Goal: Information Seeking & Learning: Learn about a topic

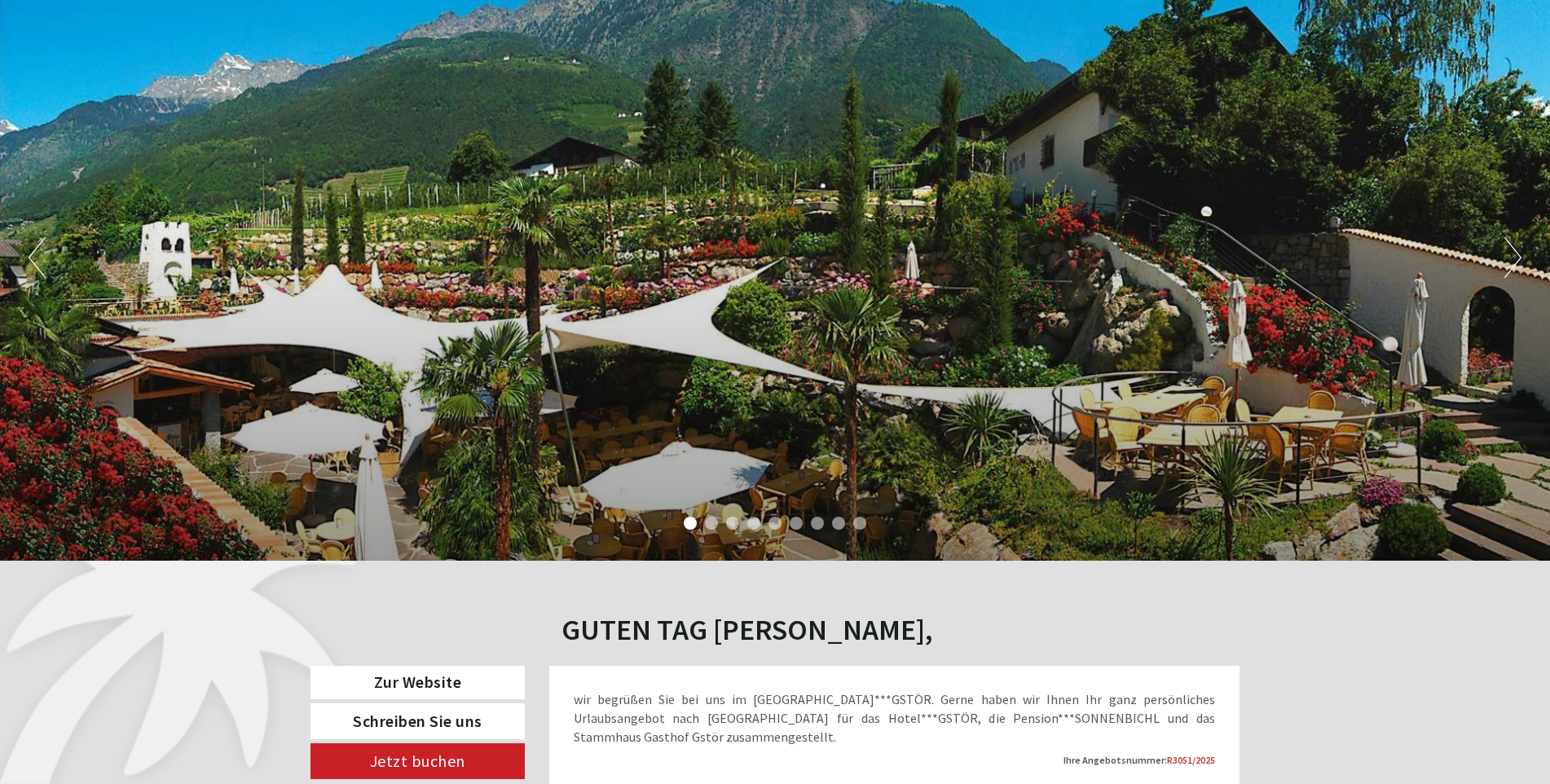
scroll to position [408, 0]
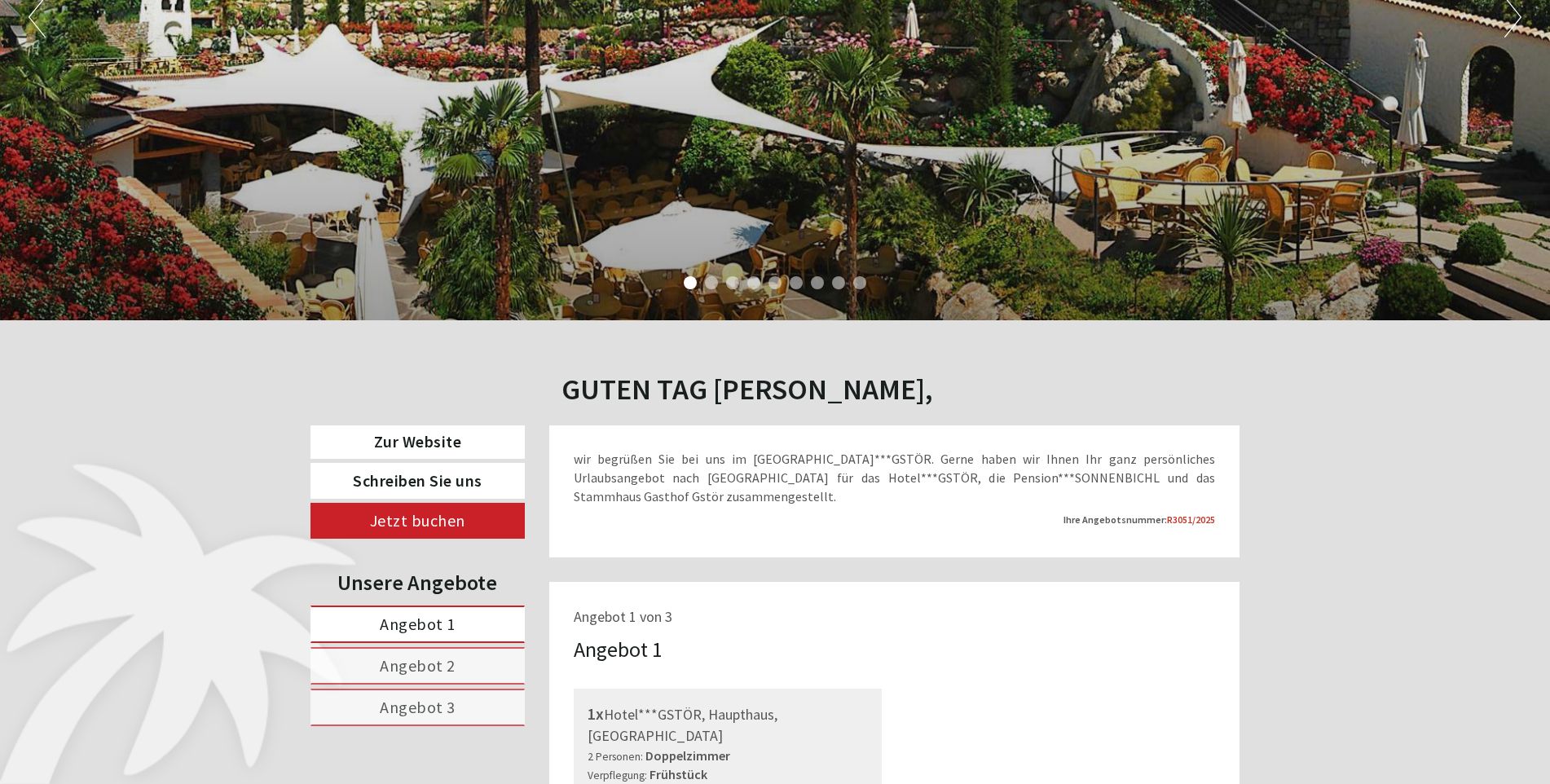
click at [421, 620] on span "Angebot 1" at bounding box center [418, 624] width 76 height 20
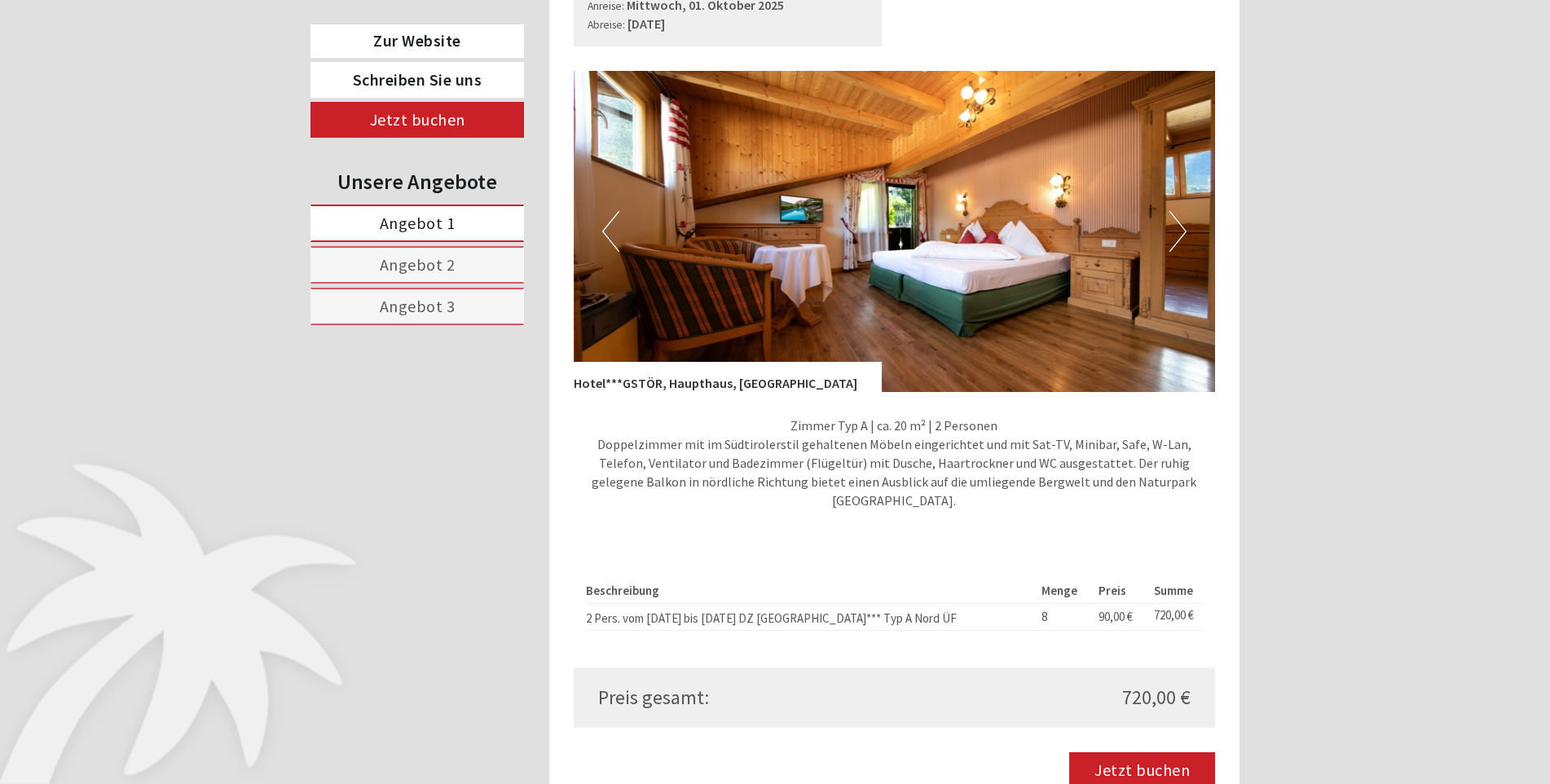
scroll to position [1233, 0]
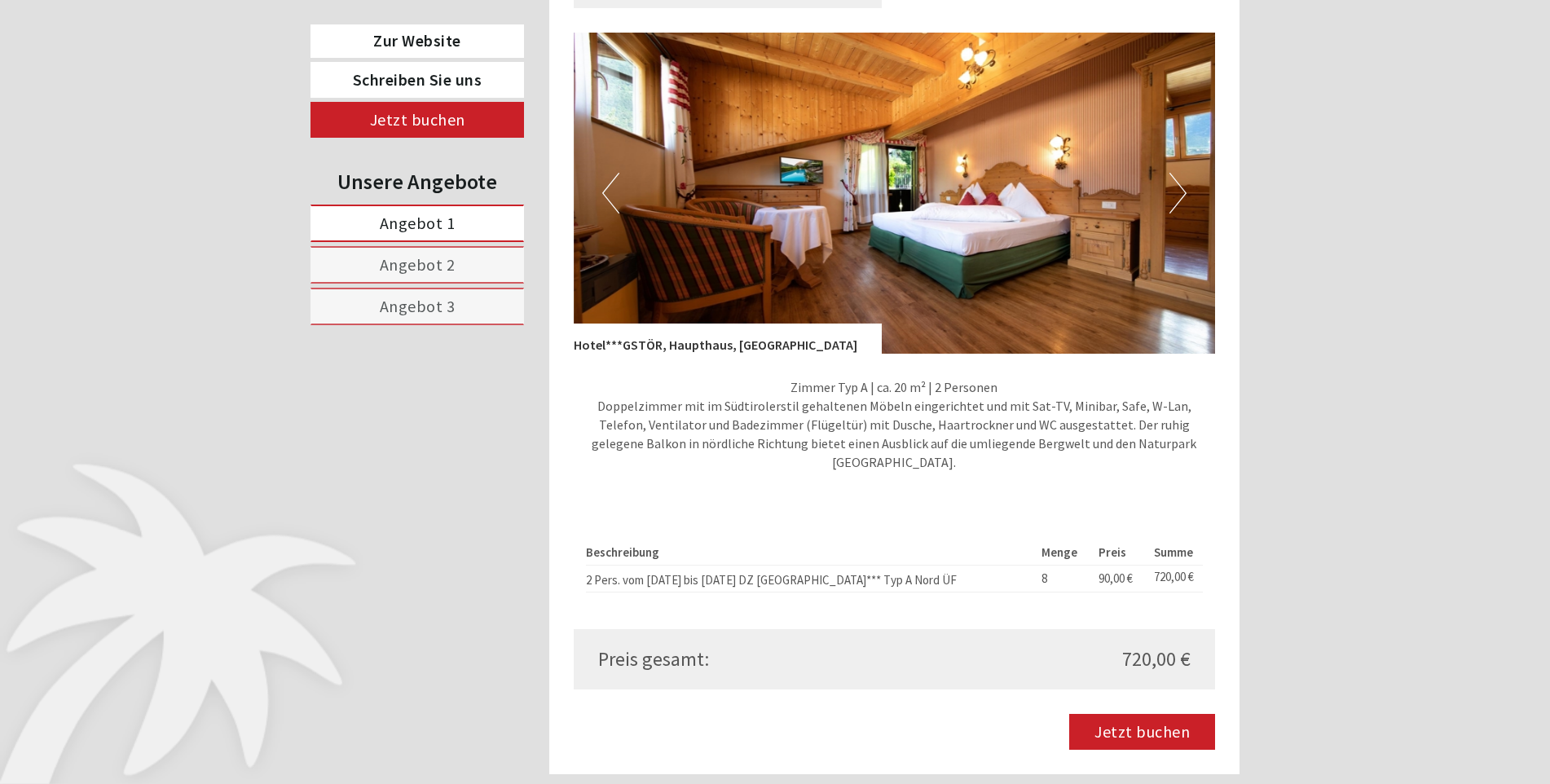
click at [1183, 172] on button "Next" at bounding box center [1177, 193] width 17 height 41
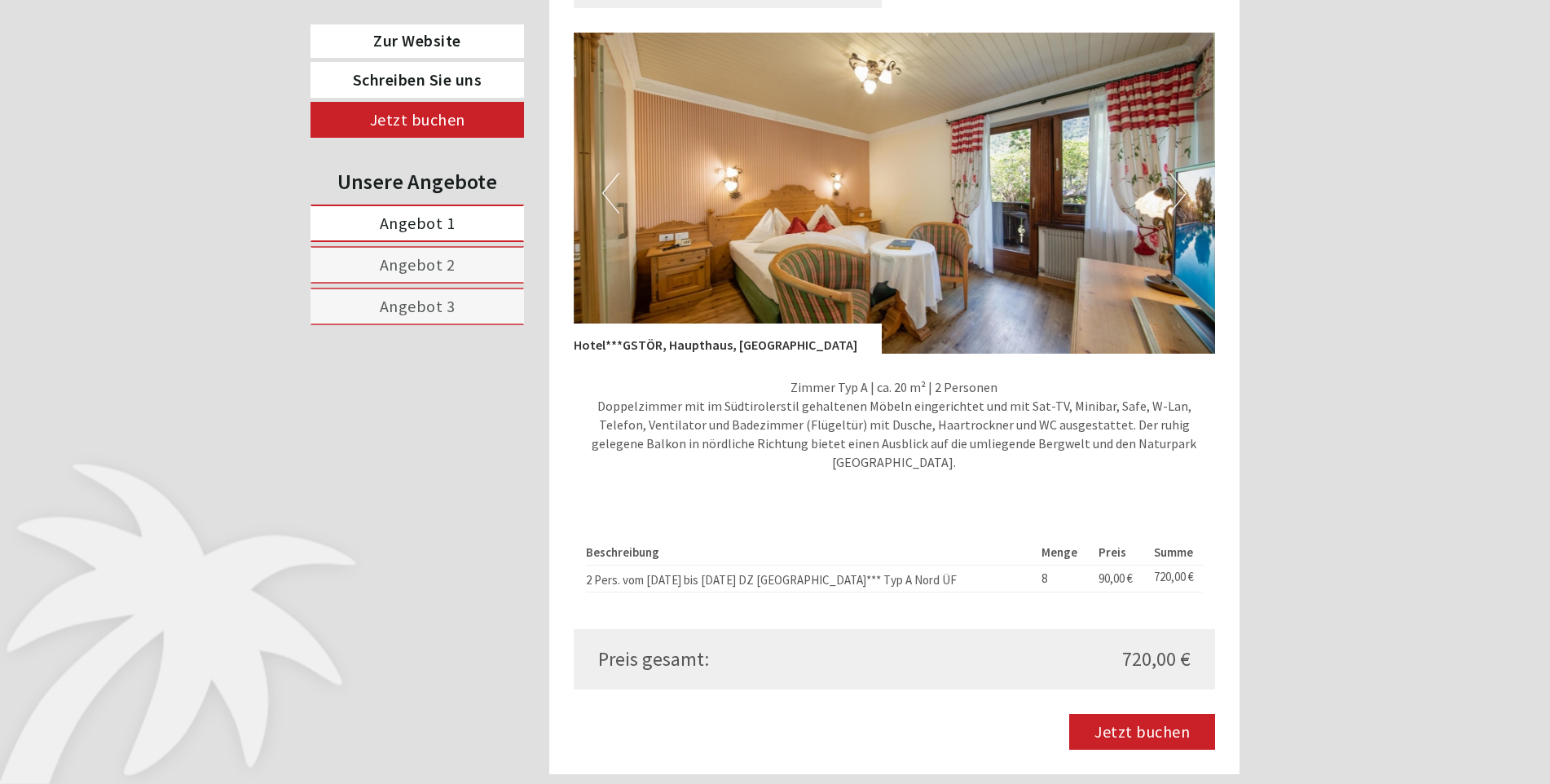
click at [1183, 172] on button "Next" at bounding box center [1177, 193] width 17 height 41
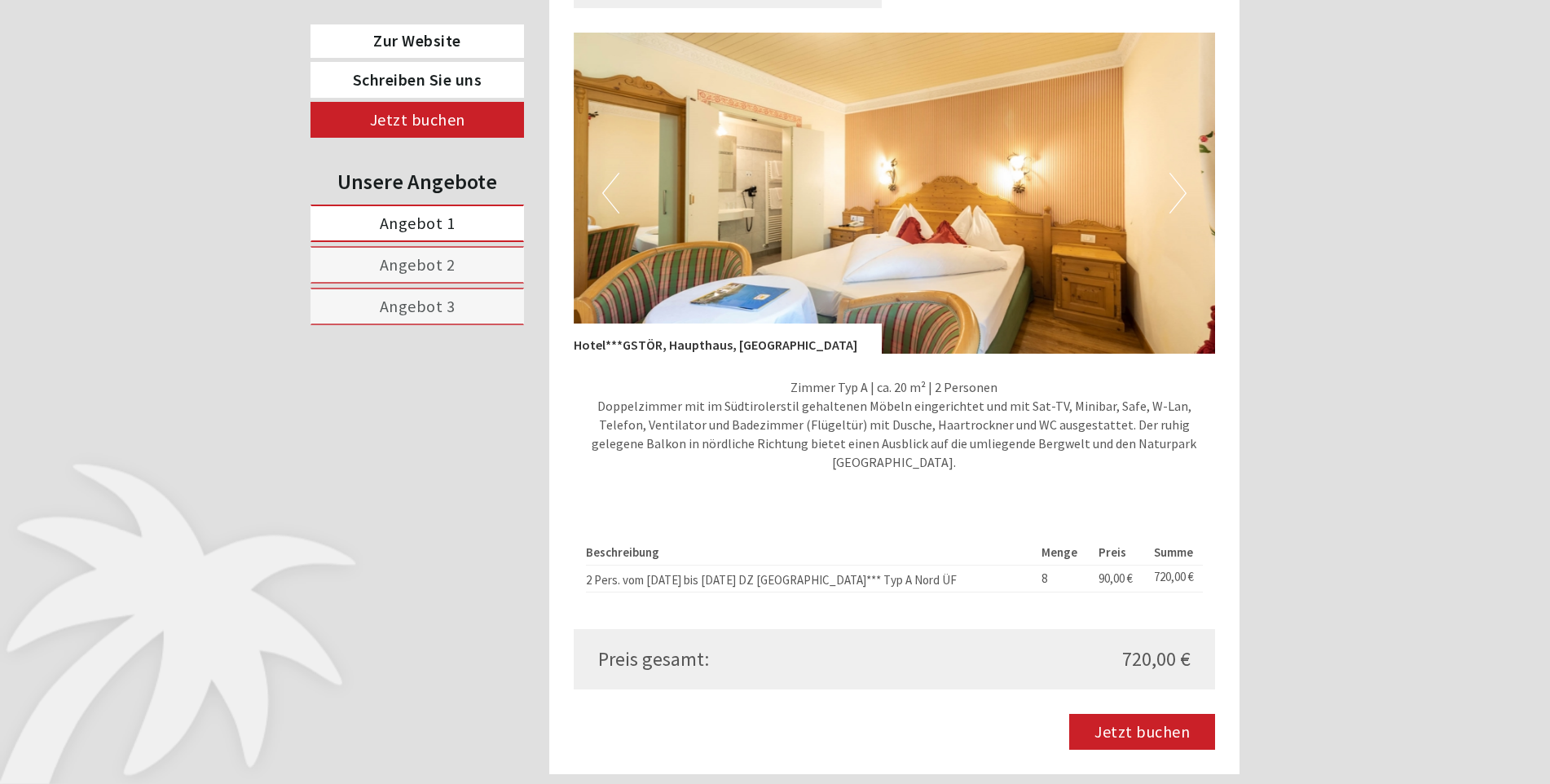
click at [1183, 172] on button "Next" at bounding box center [1177, 193] width 17 height 41
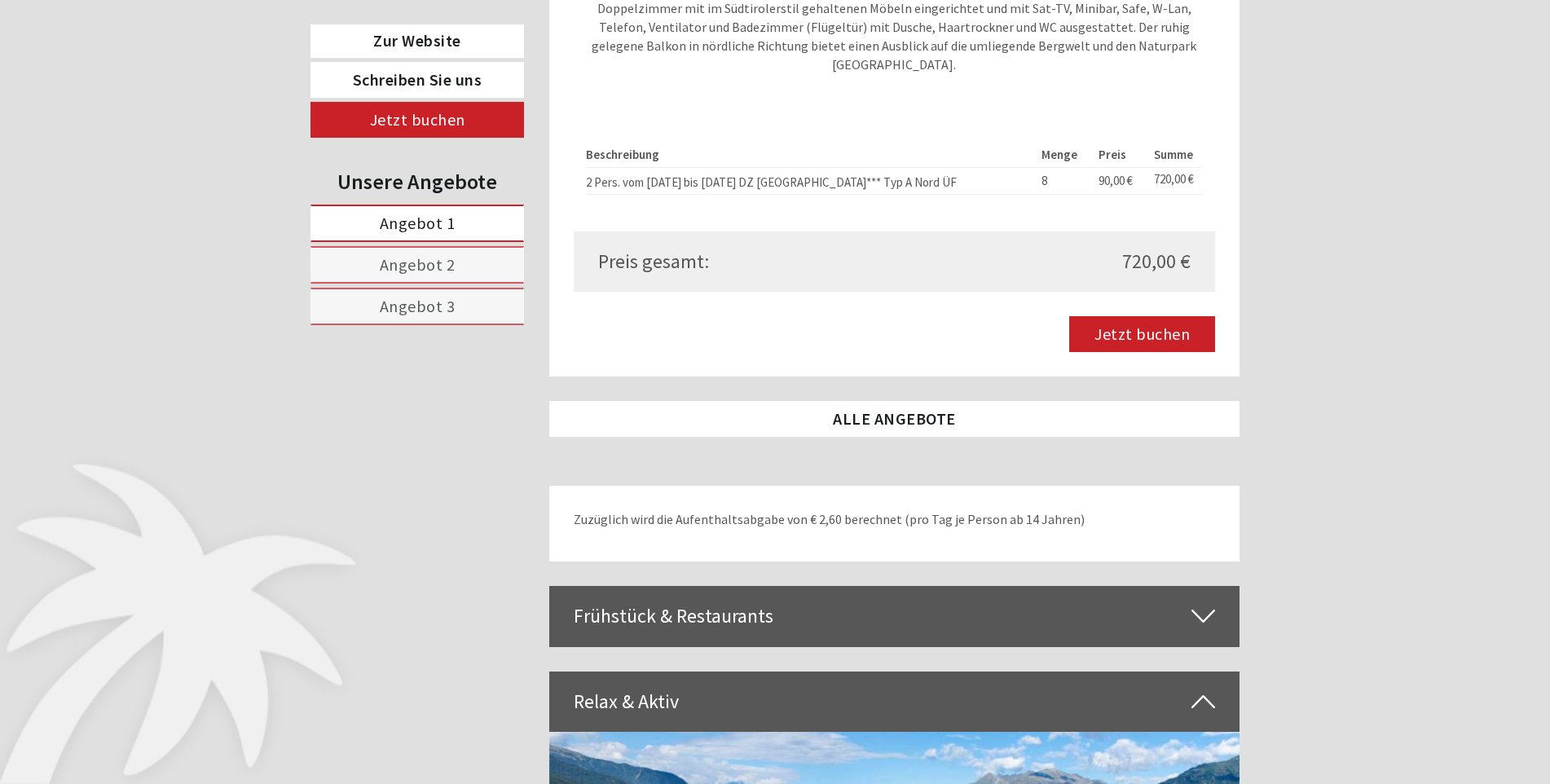
scroll to position [1640, 0]
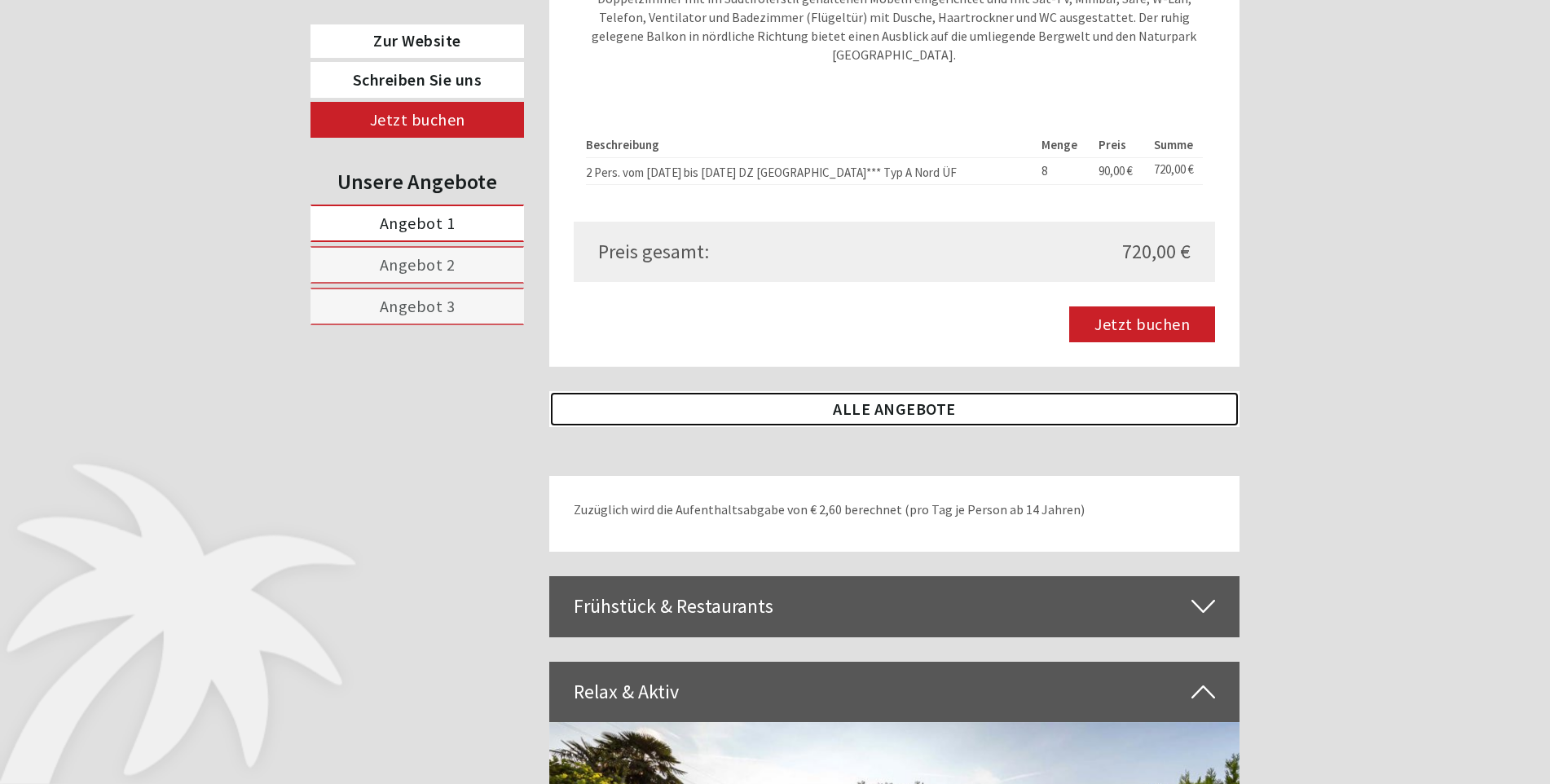
click at [895, 391] on link "ALLE ANGEBOTE" at bounding box center [894, 409] width 691 height 36
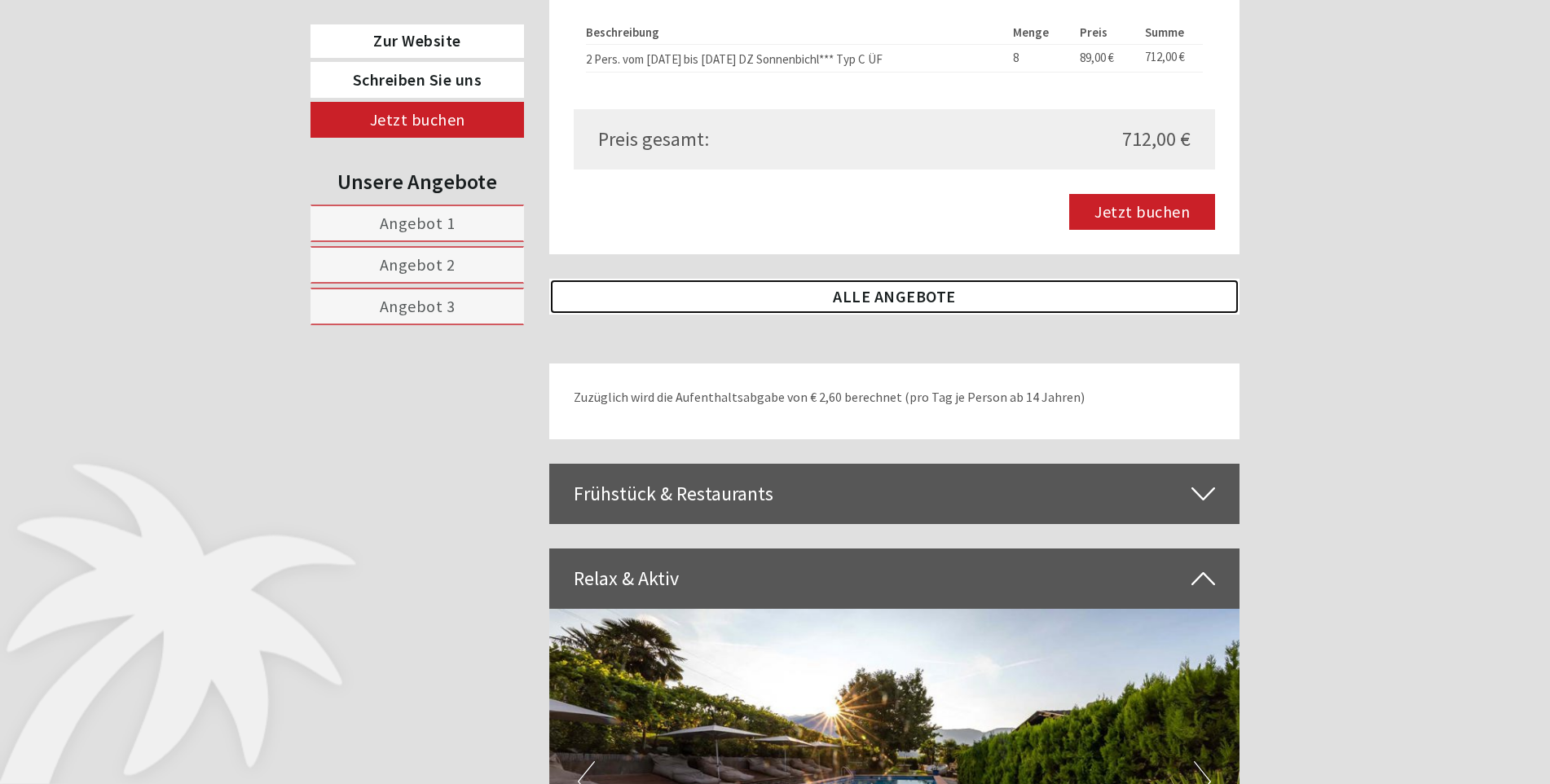
scroll to position [4003, 0]
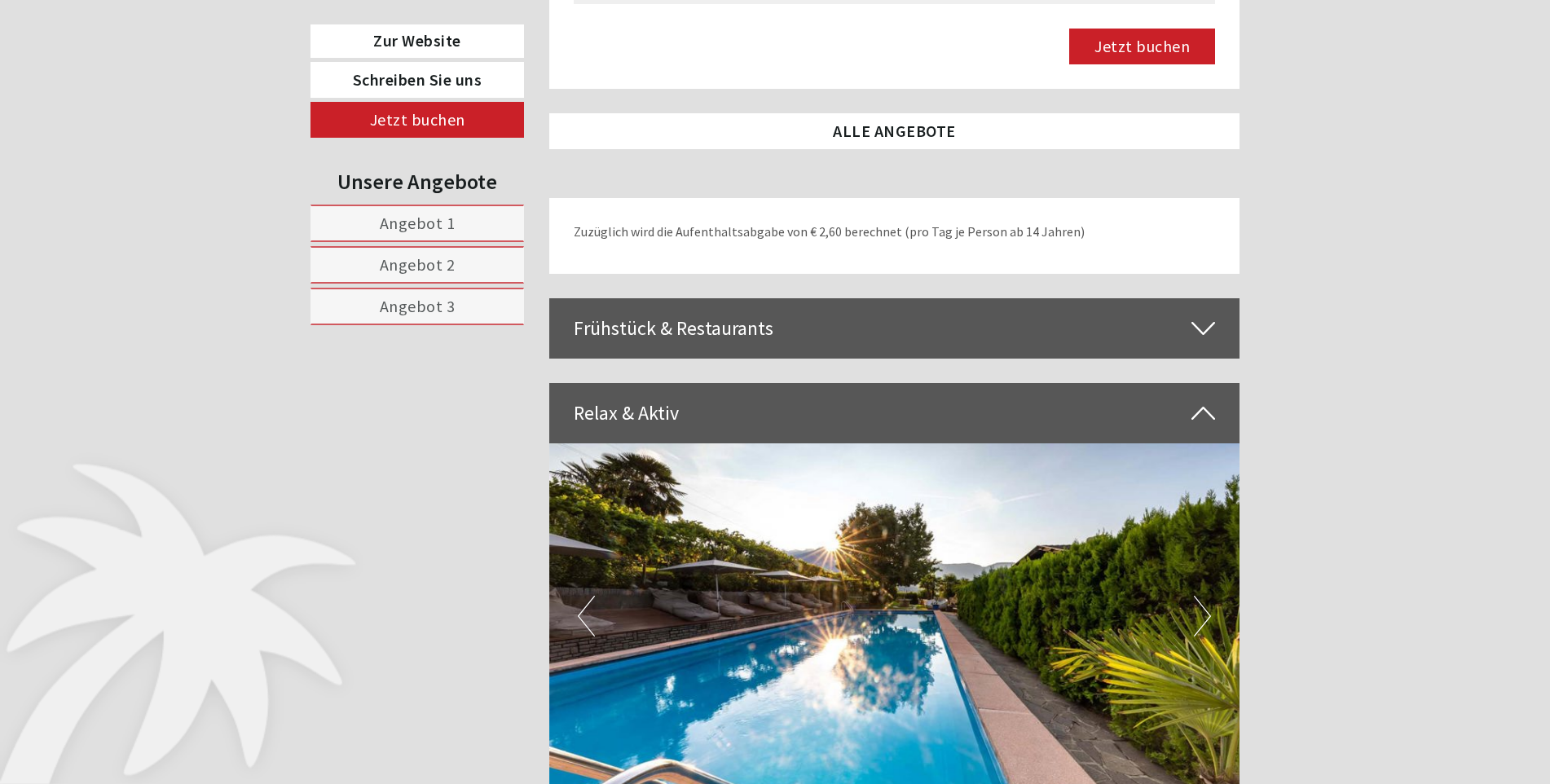
click at [1204, 314] on icon at bounding box center [1202, 328] width 23 height 28
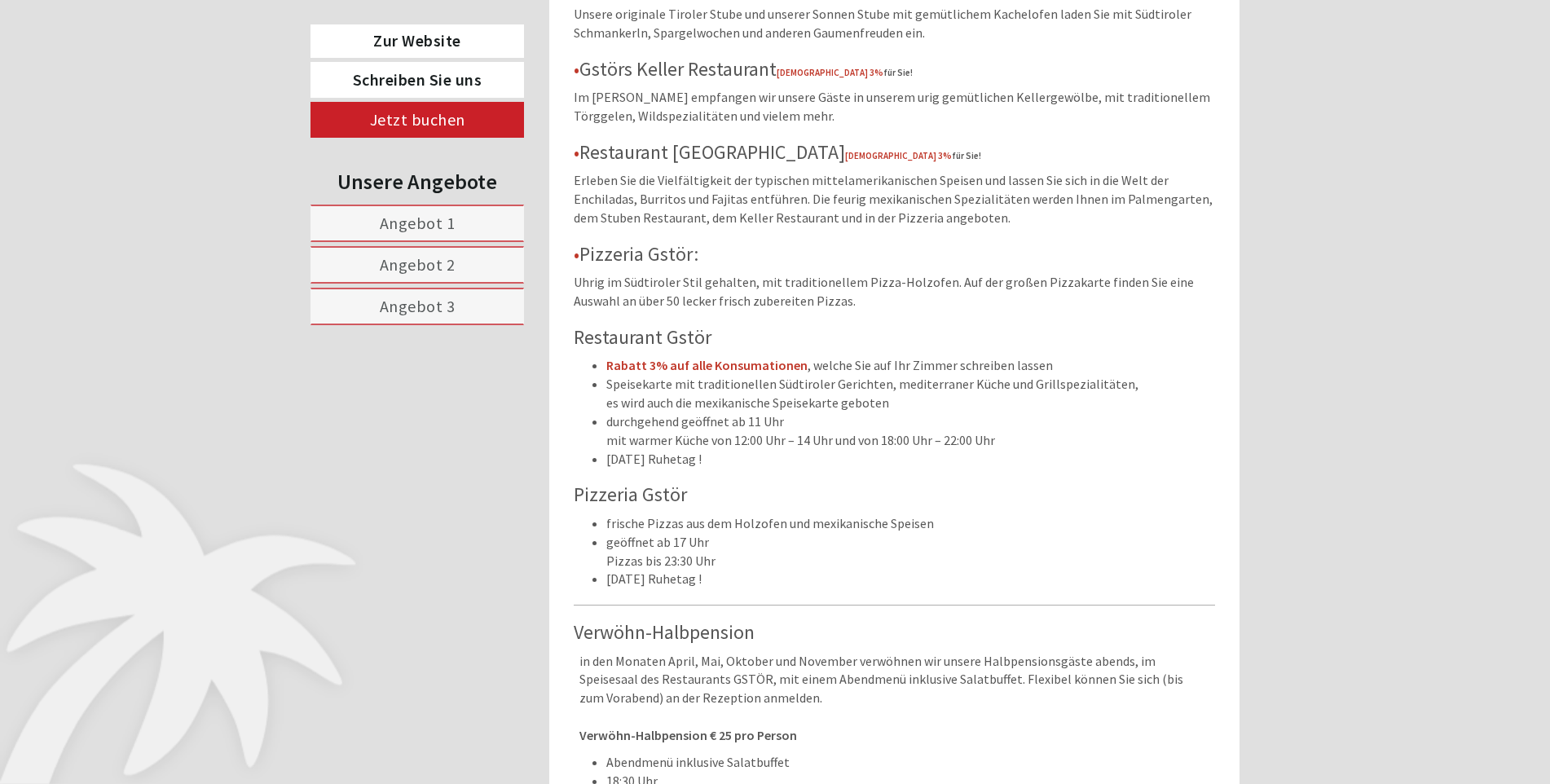
scroll to position [5062, 0]
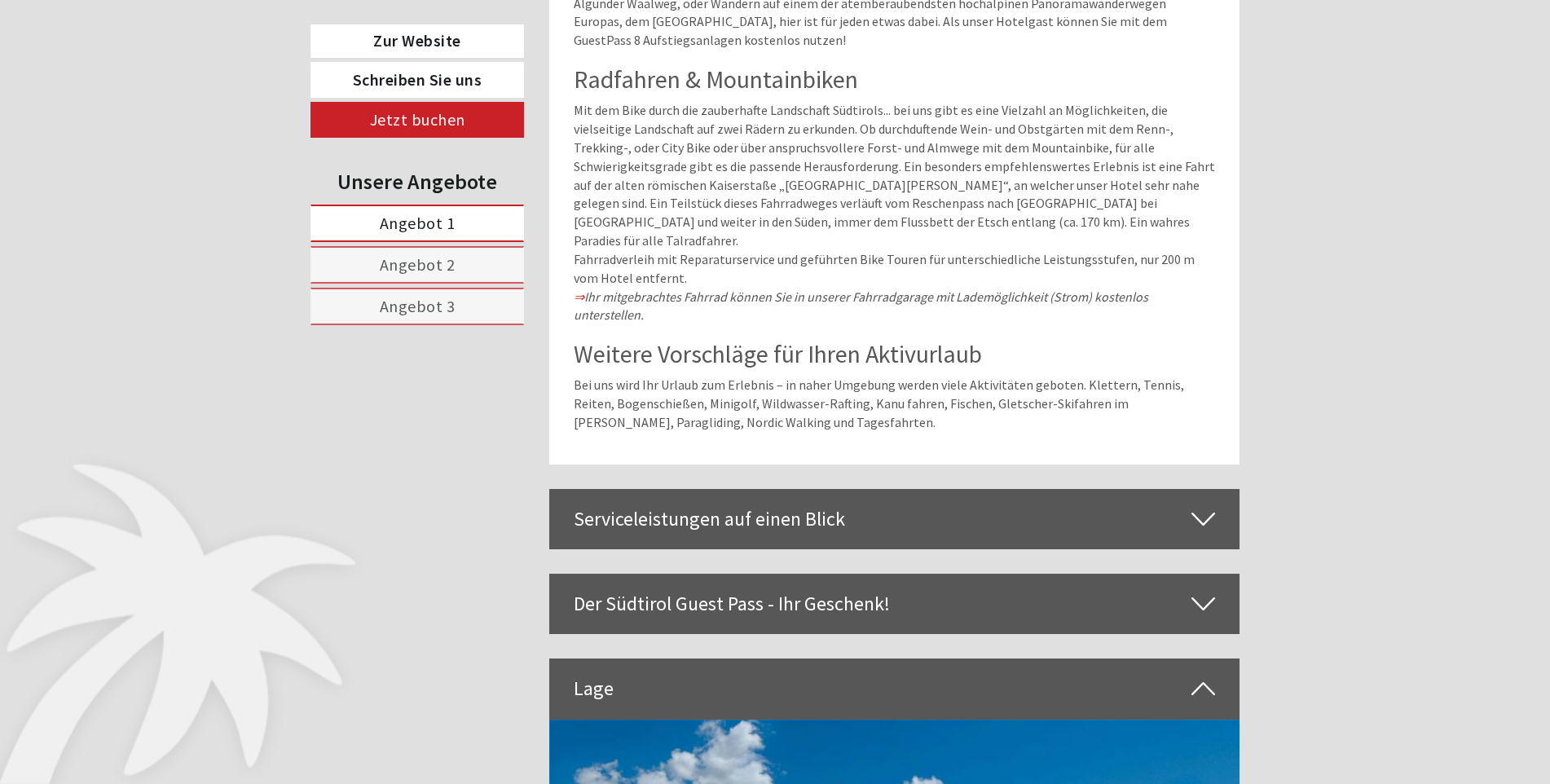
scroll to position [5051, 0]
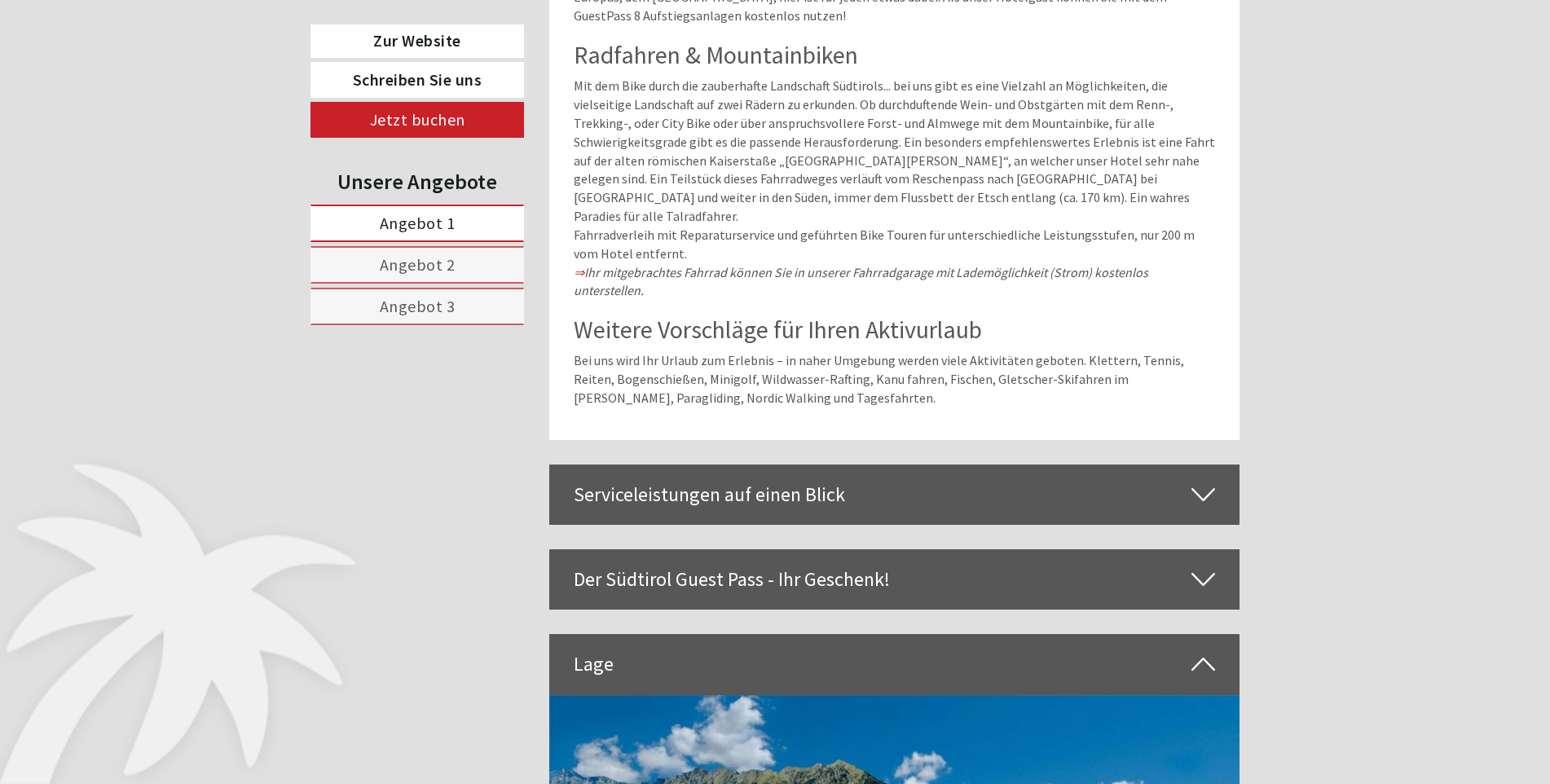
click at [1206, 565] on icon at bounding box center [1202, 579] width 23 height 28
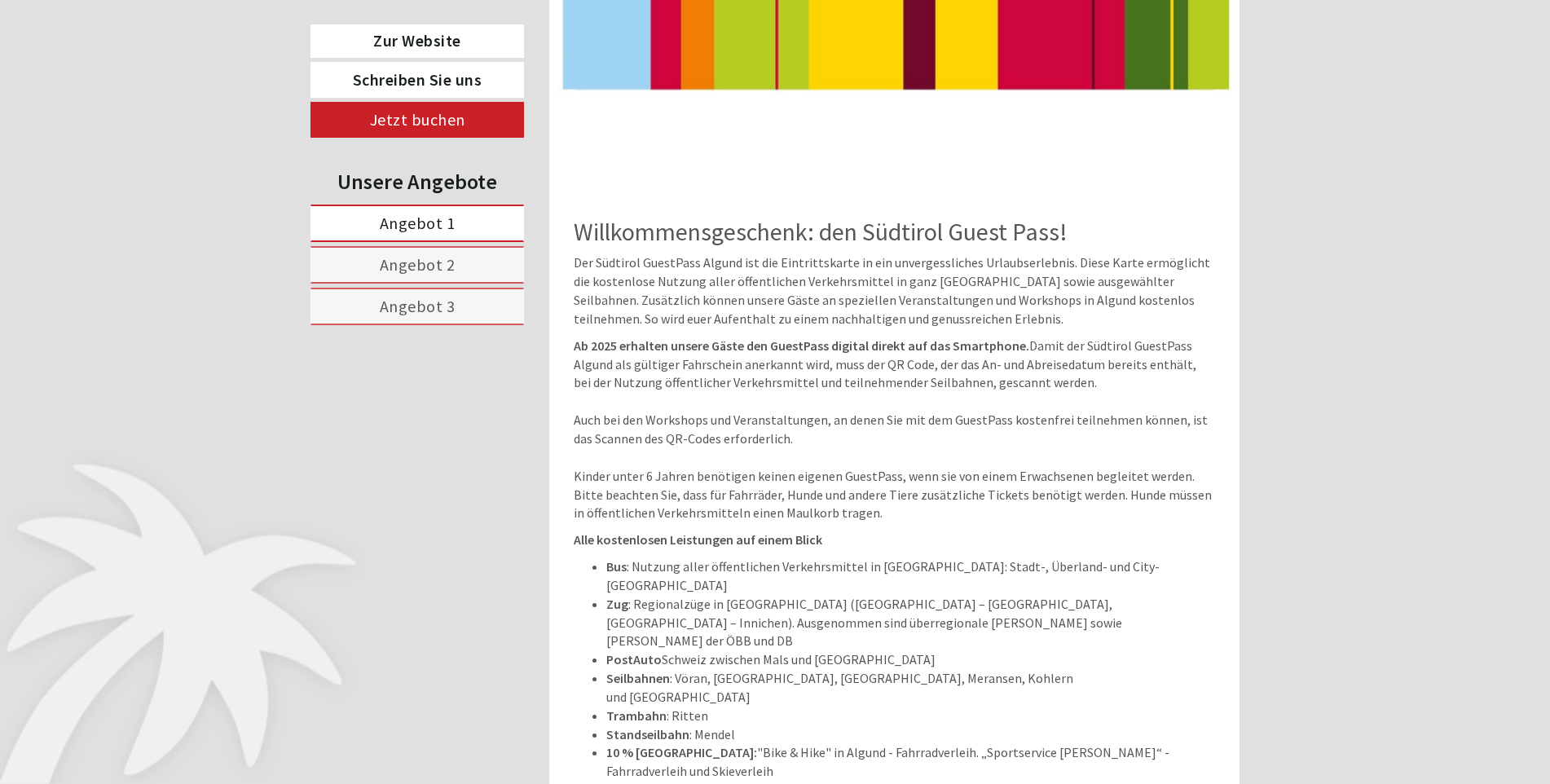
scroll to position [5865, 0]
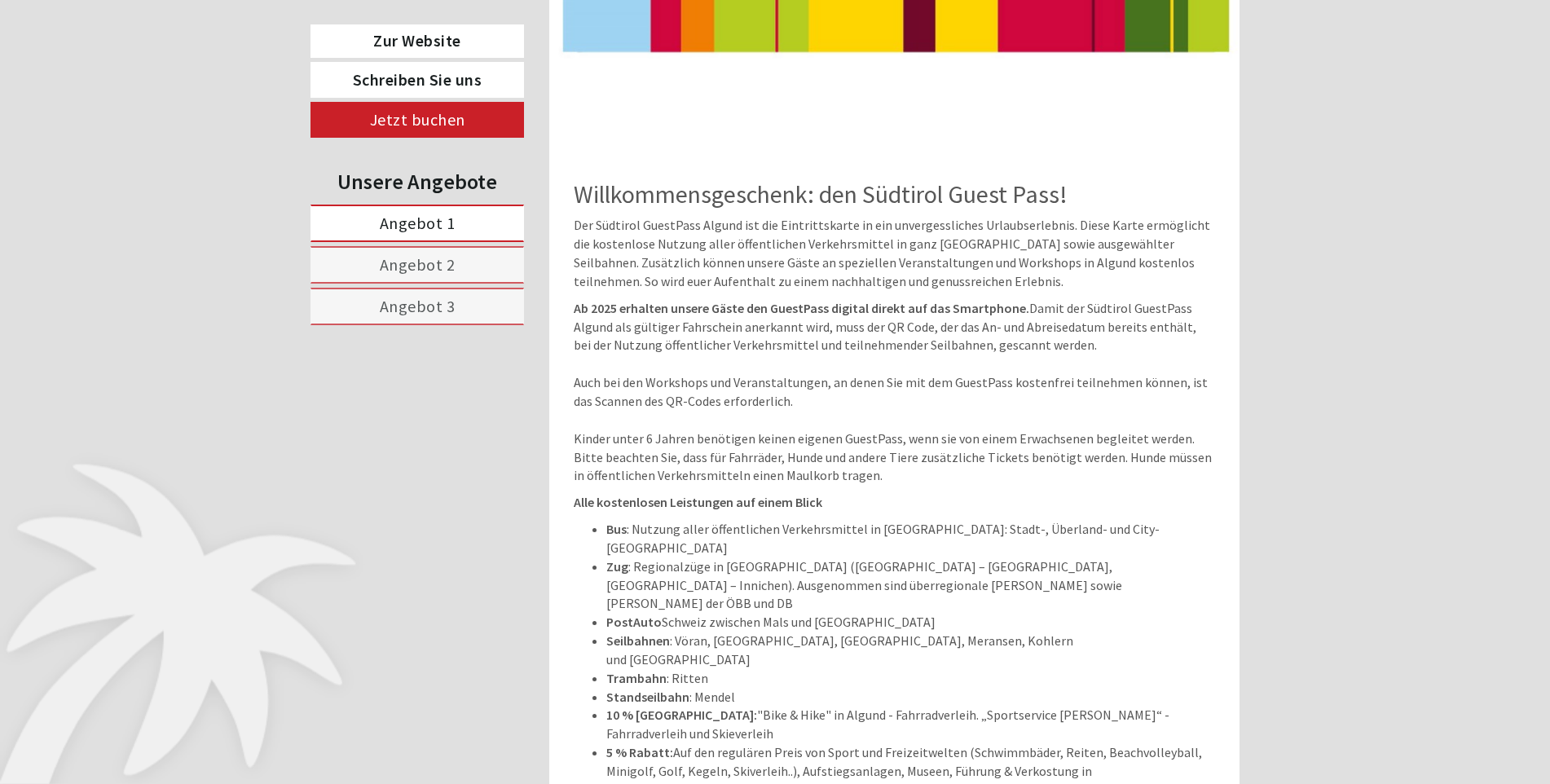
drag, startPoint x: 570, startPoint y: 20, endPoint x: 1123, endPoint y: 714, distance: 887.4
copy div "Willkommensgeschenk: den Südtirol Guest Pass! Der Südtirol GuestPass Algund ist…"
click at [1217, 335] on div "Willkommensgeschenk: den Südtirol Guest Pass! Der Südtirol GuestPass Algund ist…" at bounding box center [894, 526] width 691 height 774
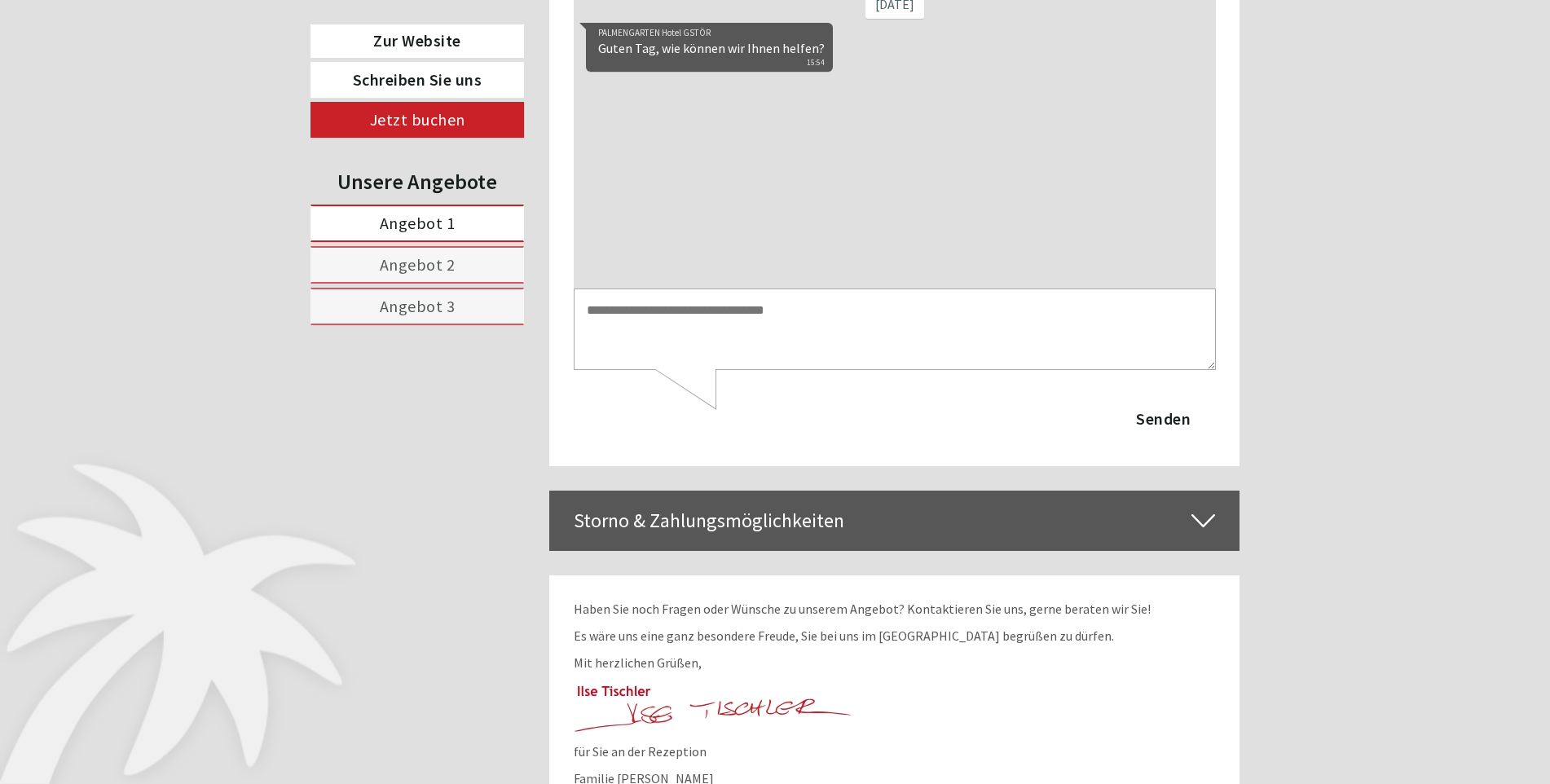
scroll to position [7739, 0]
